Goal: Find contact information: Find contact information

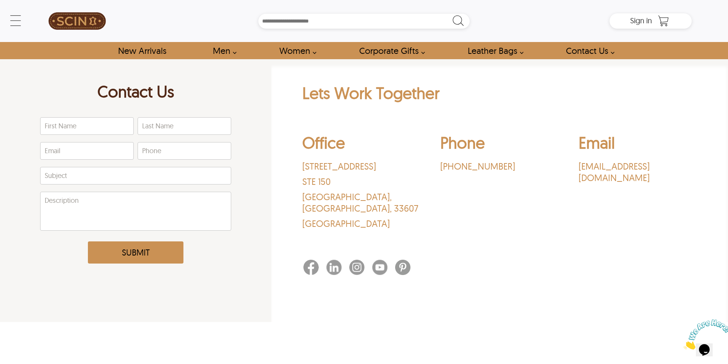
click at [301, 338] on div "Contact Us First Name Last Name Email Phone Subject Description Submit Lets Wor…" at bounding box center [364, 214] width 728 height 310
click at [599, 50] on link "Contact Us" at bounding box center [588, 50] width 62 height 17
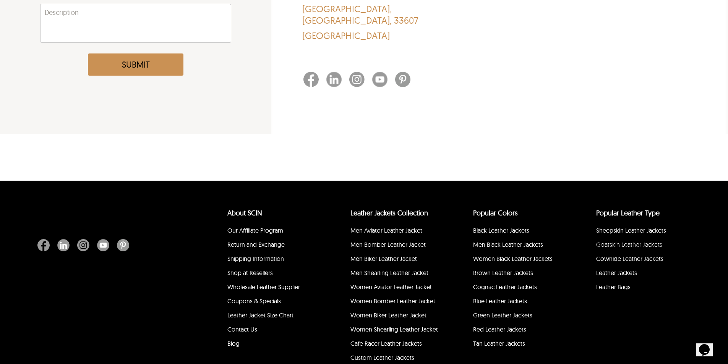
scroll to position [230, 0]
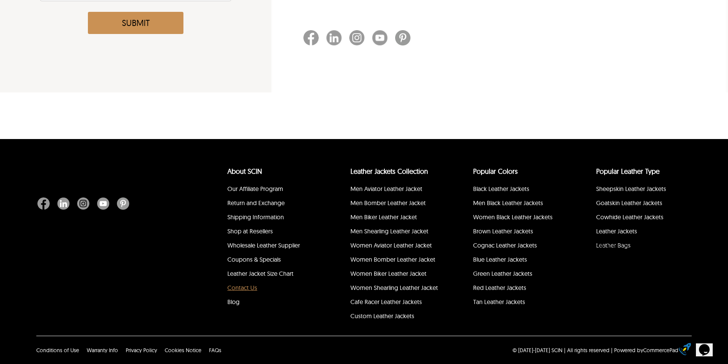
click at [243, 291] on link "Contact Us" at bounding box center [242, 288] width 30 height 8
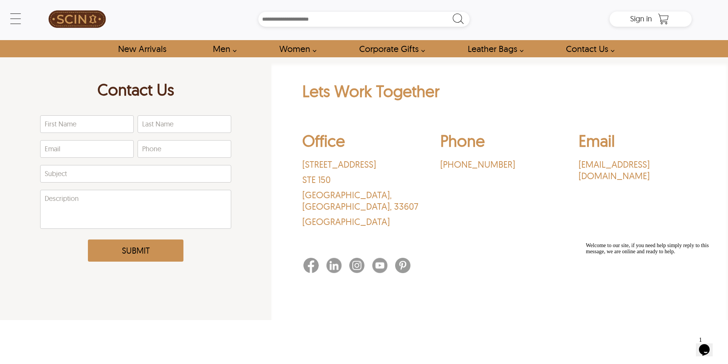
scroll to position [0, 0]
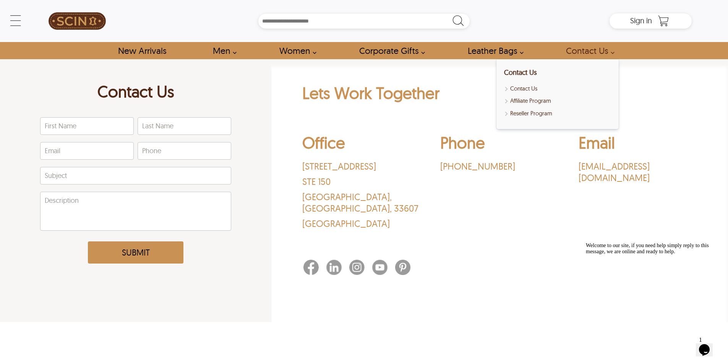
click at [591, 50] on link "Contact Us" at bounding box center [588, 50] width 62 height 17
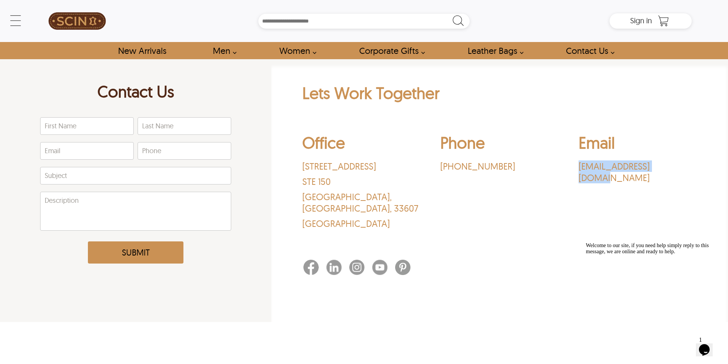
drag, startPoint x: 576, startPoint y: 168, endPoint x: 675, endPoint y: 169, distance: 99.0
click at [675, 169] on div "Office [STREET_ADDRESS] Phone ‪[PHONE_NUMBER]‬ Email [EMAIL_ADDRESS][DOMAIN_NAM…" at bounding box center [499, 183] width 395 height 112
click at [143, 51] on link "New Arrivals" at bounding box center [141, 50] width 65 height 17
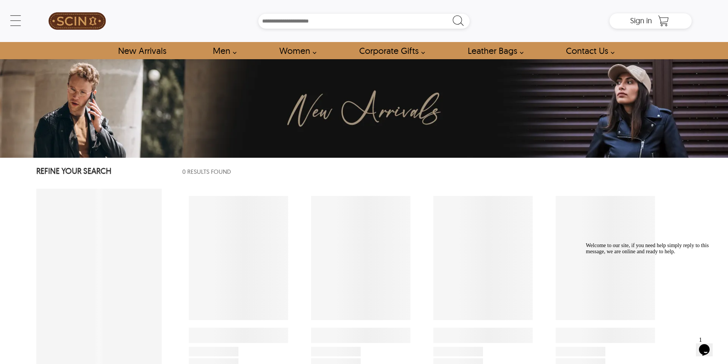
select select "********"
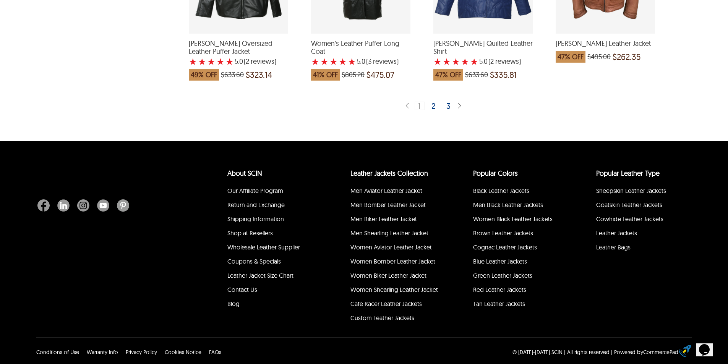
scroll to position [1622, 0]
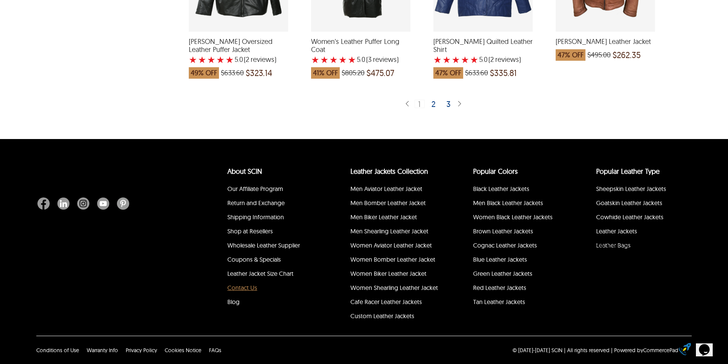
click at [240, 290] on link "Contact Us" at bounding box center [242, 288] width 30 height 8
